Goal: Check status

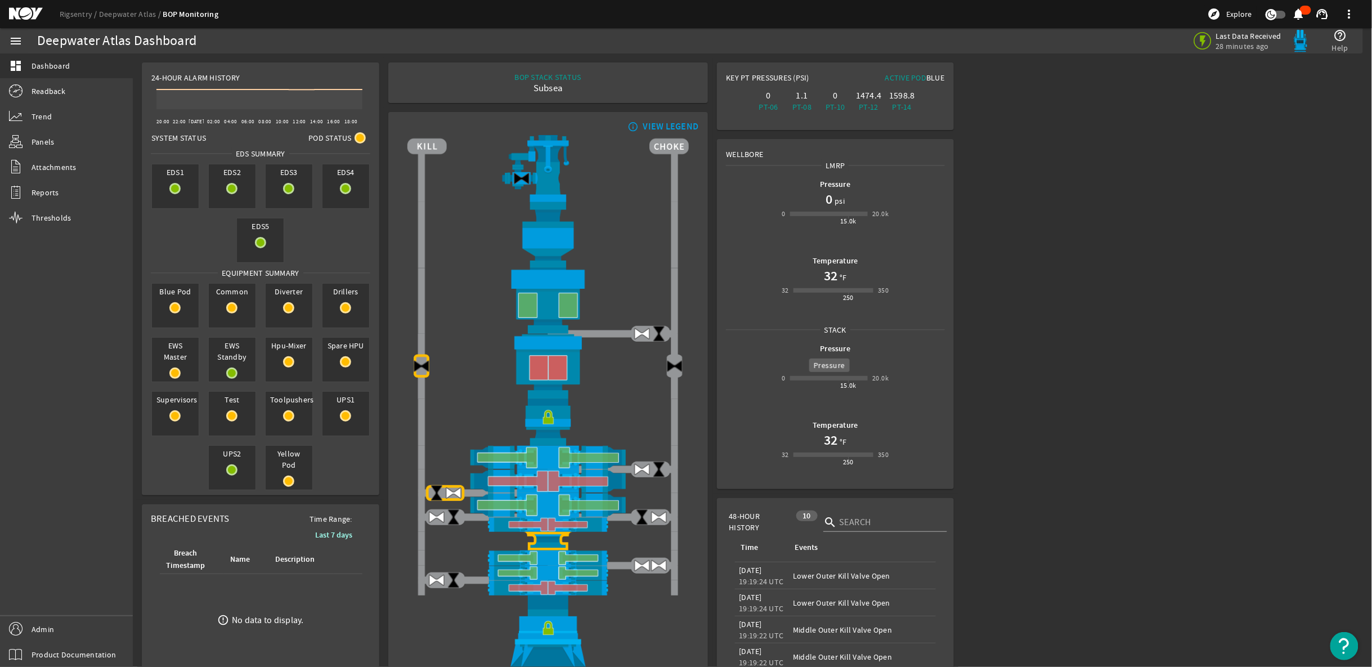
click at [824, 351] on b "Pressure" at bounding box center [835, 348] width 30 height 11
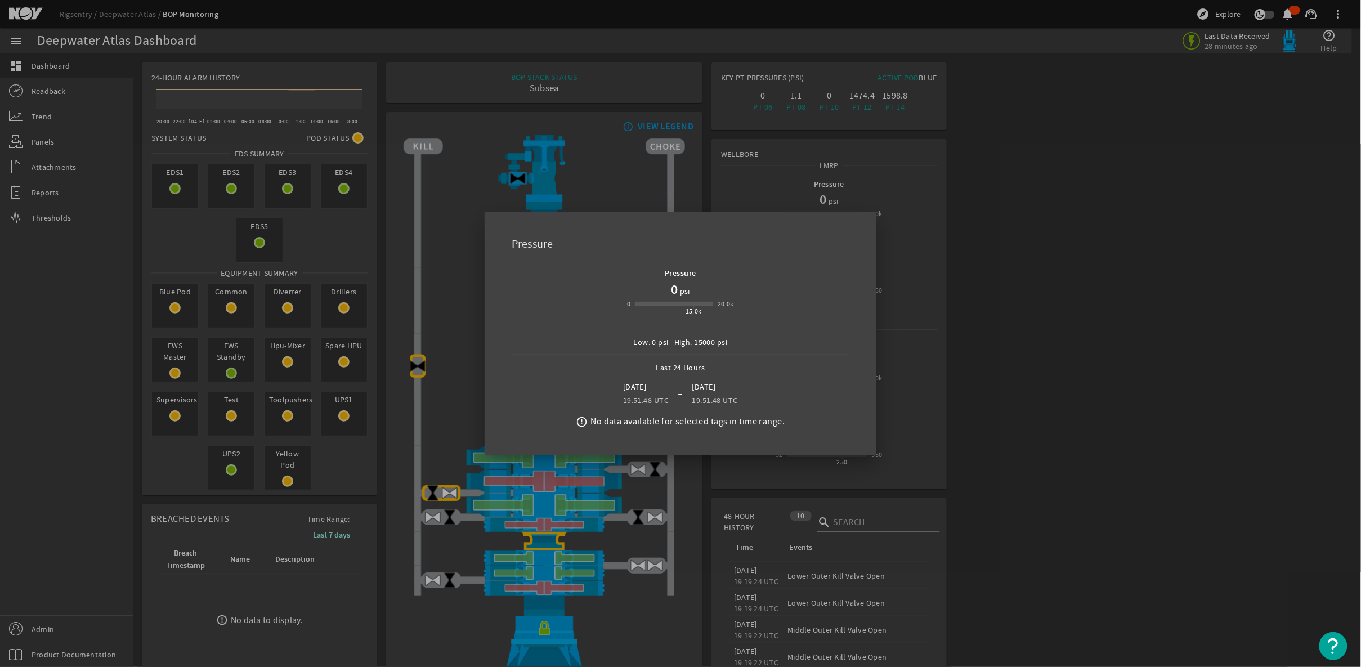
click at [1045, 317] on div at bounding box center [680, 333] width 1361 height 667
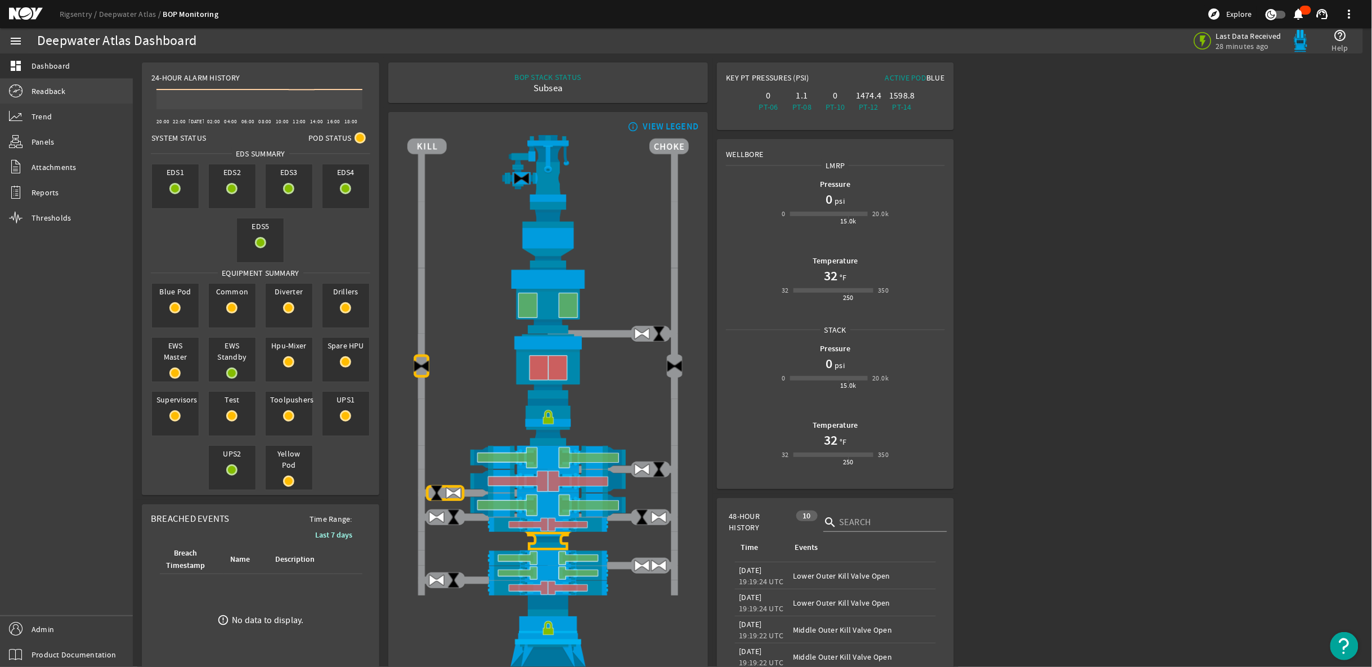
click at [71, 96] on link "Readback" at bounding box center [66, 91] width 133 height 25
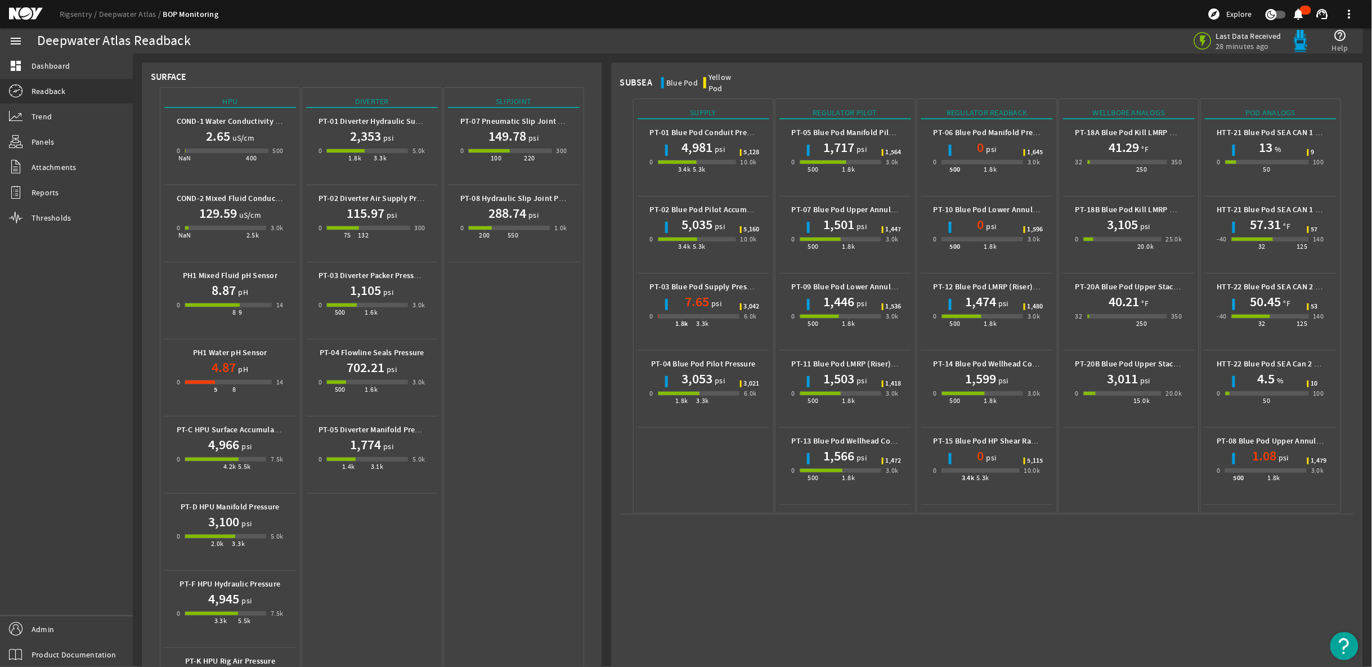
click at [700, 217] on h1 "5,035" at bounding box center [697, 225] width 31 height 18
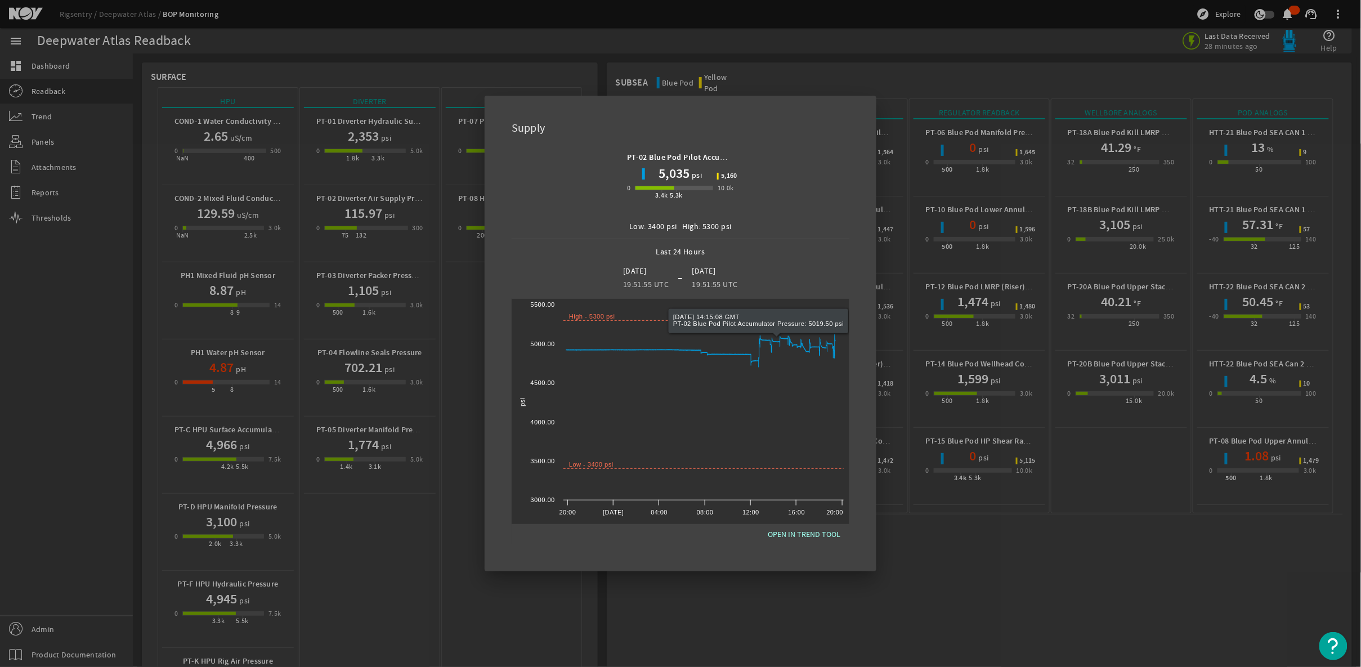
click at [984, 577] on div at bounding box center [680, 333] width 1361 height 667
